Goal: Transaction & Acquisition: Book appointment/travel/reservation

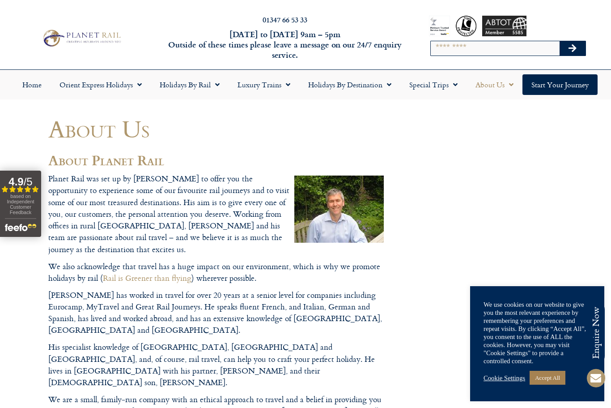
click at [188, 84] on link "Holidays by Rail" at bounding box center [190, 84] width 78 height 21
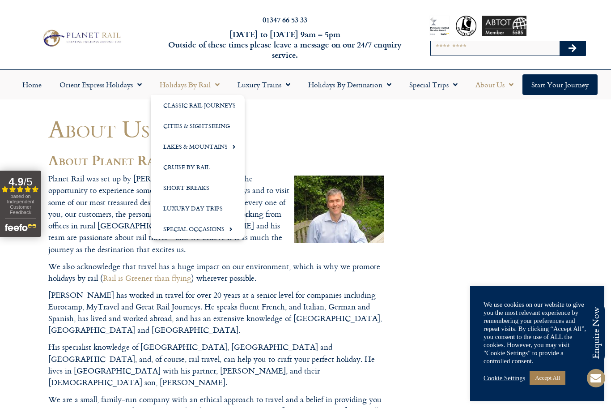
click at [218, 147] on link "Lakes & Mountains" at bounding box center [198, 146] width 94 height 21
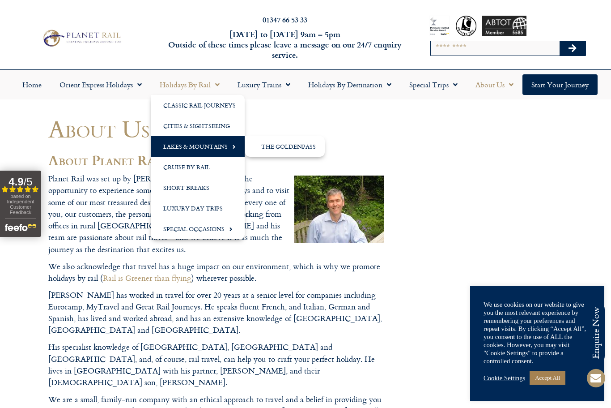
click at [213, 166] on link "Cruise by Rail" at bounding box center [198, 167] width 94 height 21
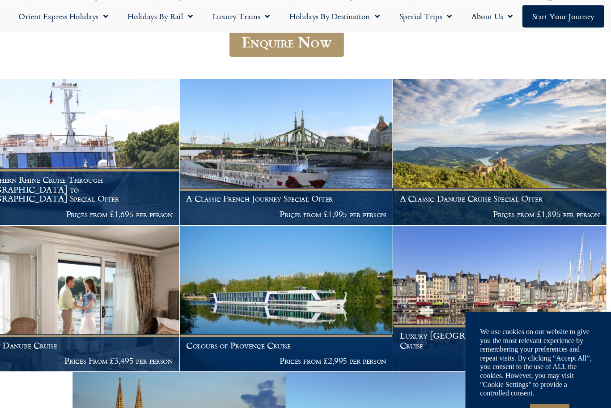
scroll to position [206, 0]
click at [482, 158] on img at bounding box center [502, 140] width 196 height 134
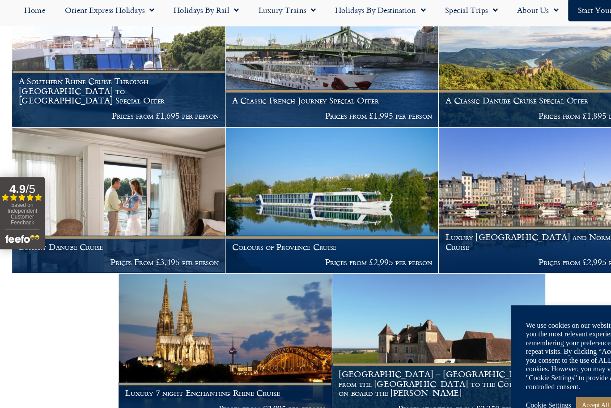
scroll to position [291, 0]
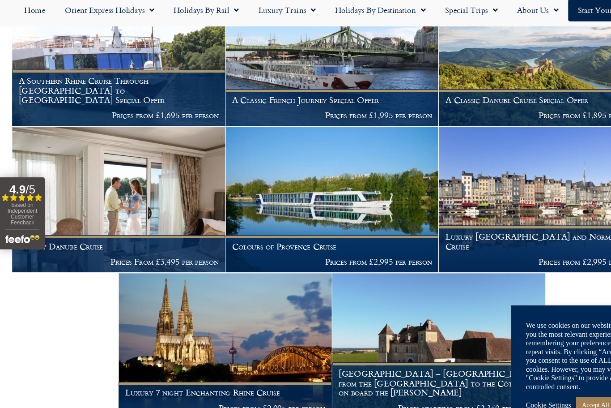
click at [32, 13] on link "Home" at bounding box center [31, 14] width 37 height 21
